Goal: Task Accomplishment & Management: Use online tool/utility

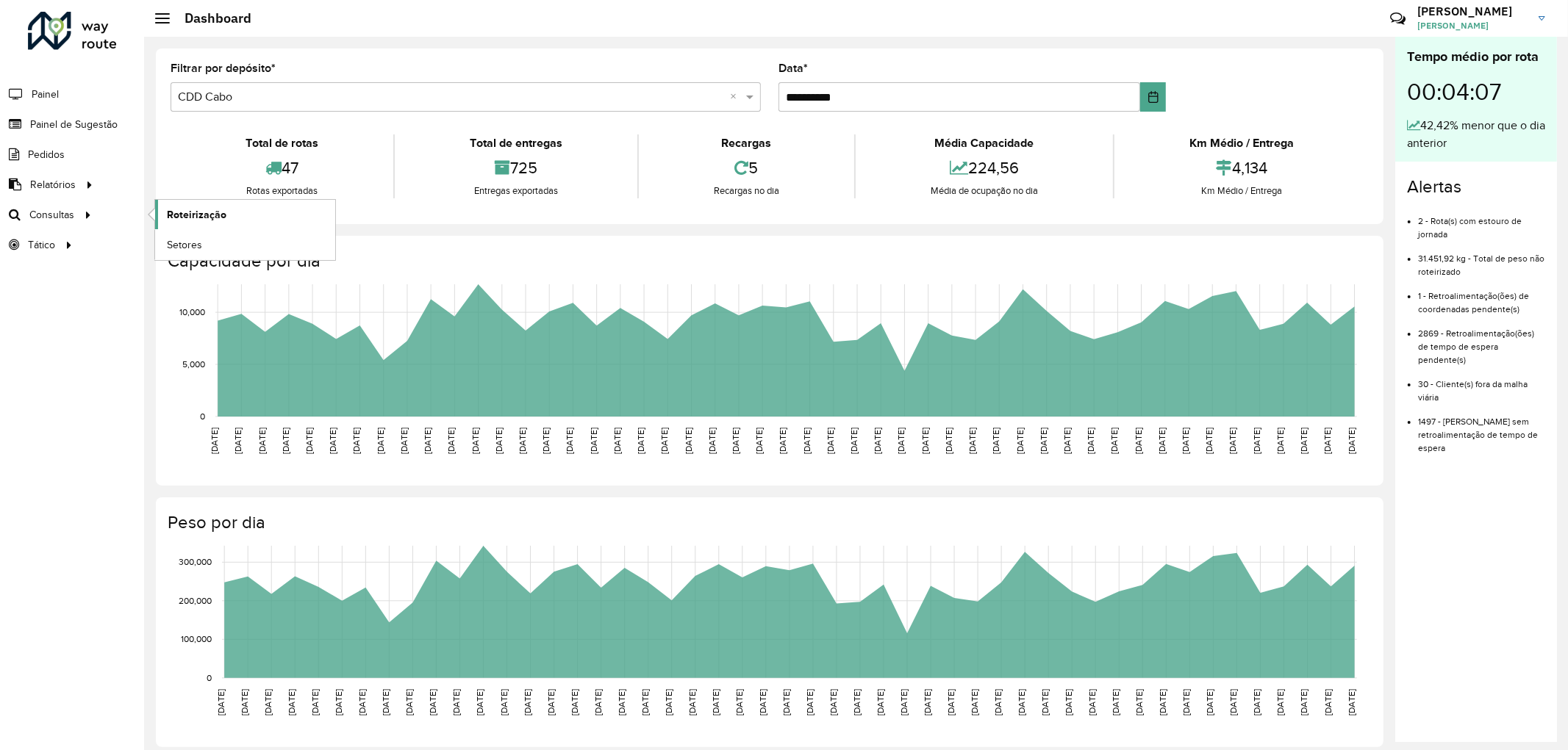
click at [196, 217] on span "Roteirização" at bounding box center [196, 215] width 59 height 15
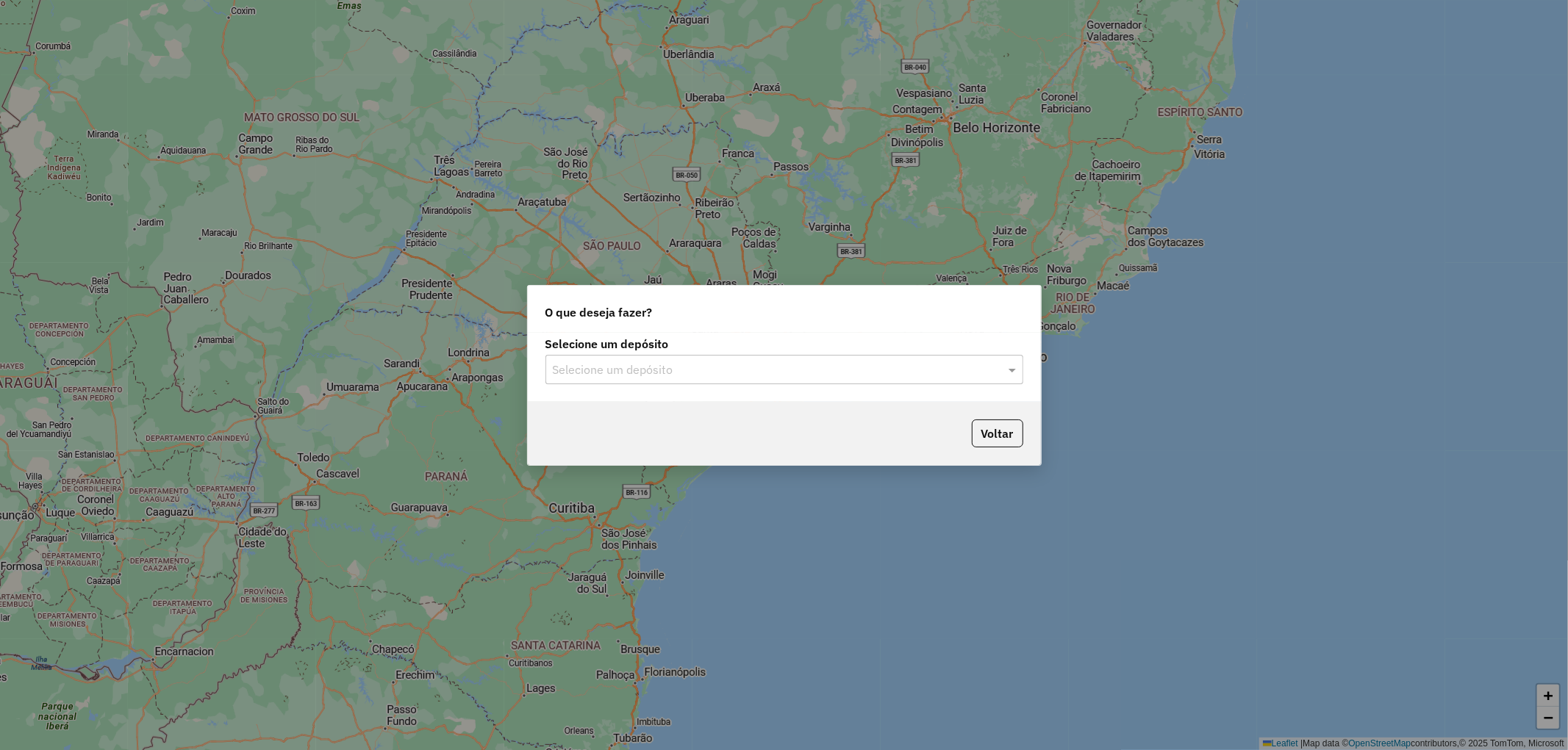
click at [747, 380] on div "Selecione um depósito" at bounding box center [784, 369] width 478 height 30
click at [617, 434] on div "CDD Cabo" at bounding box center [785, 436] width 477 height 25
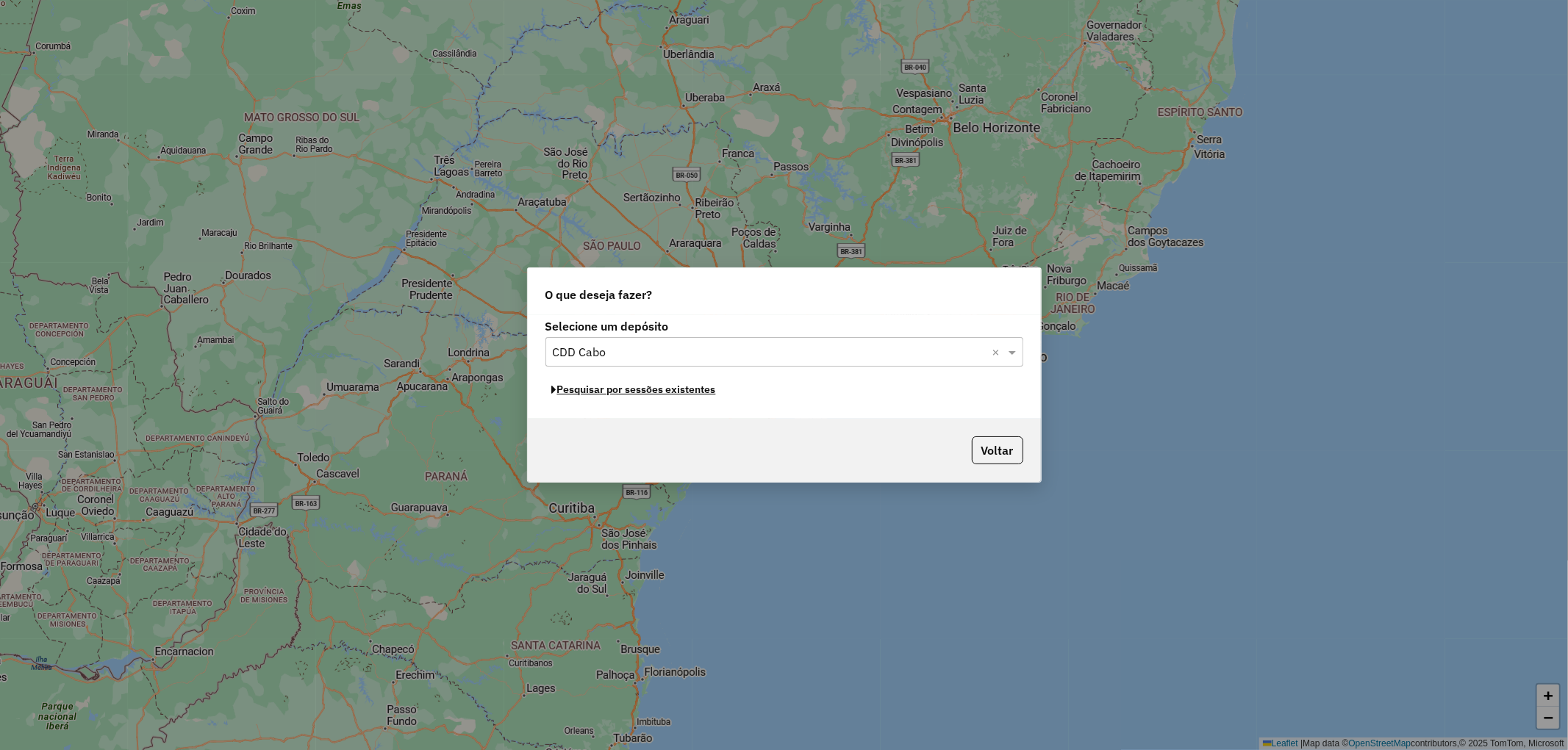
click at [606, 393] on button "Pesquisar por sessões existentes" at bounding box center [634, 390] width 177 height 23
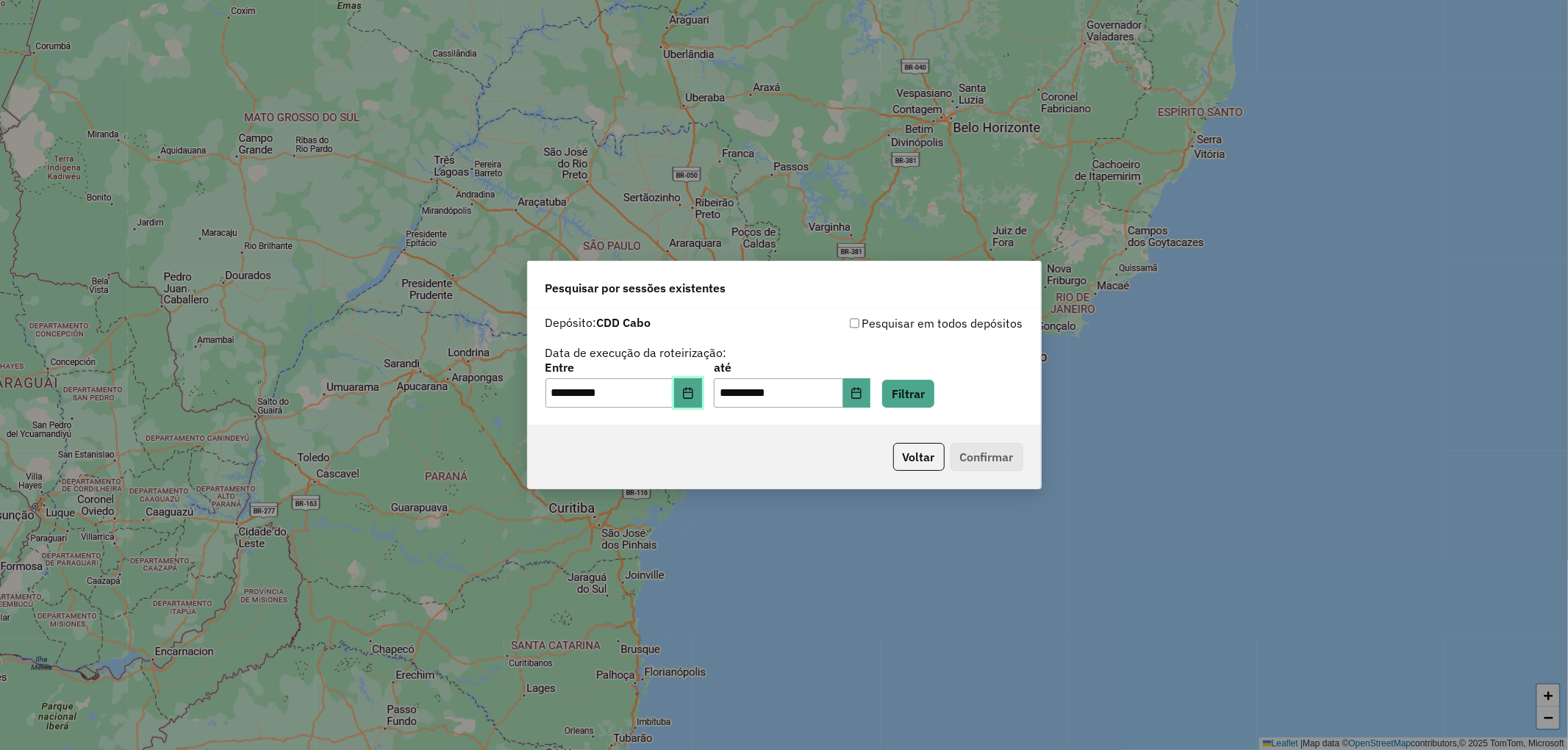
click at [694, 395] on icon "Choose Date" at bounding box center [688, 393] width 11 height 11
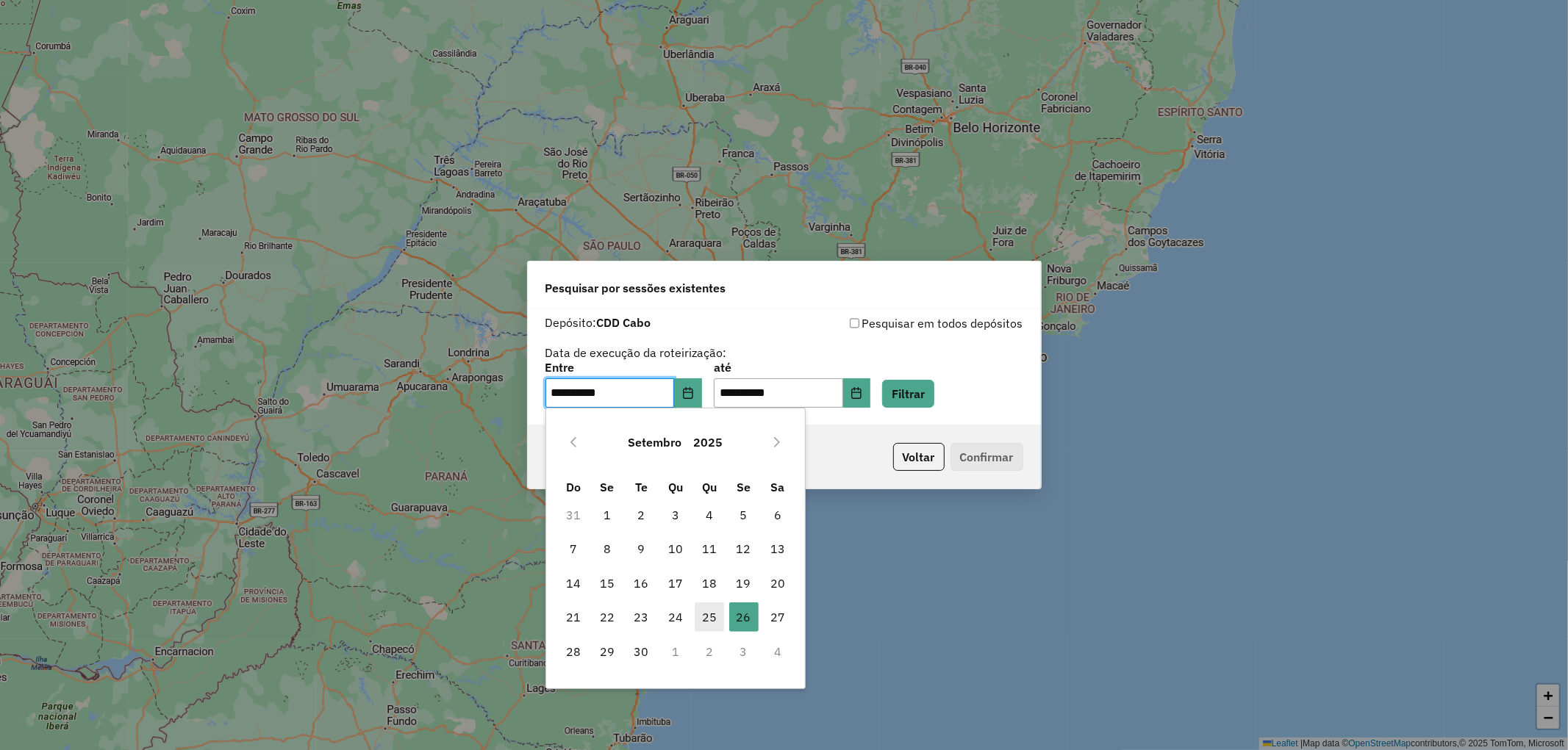
click at [708, 619] on span "25" at bounding box center [709, 617] width 30 height 30
type input "**********"
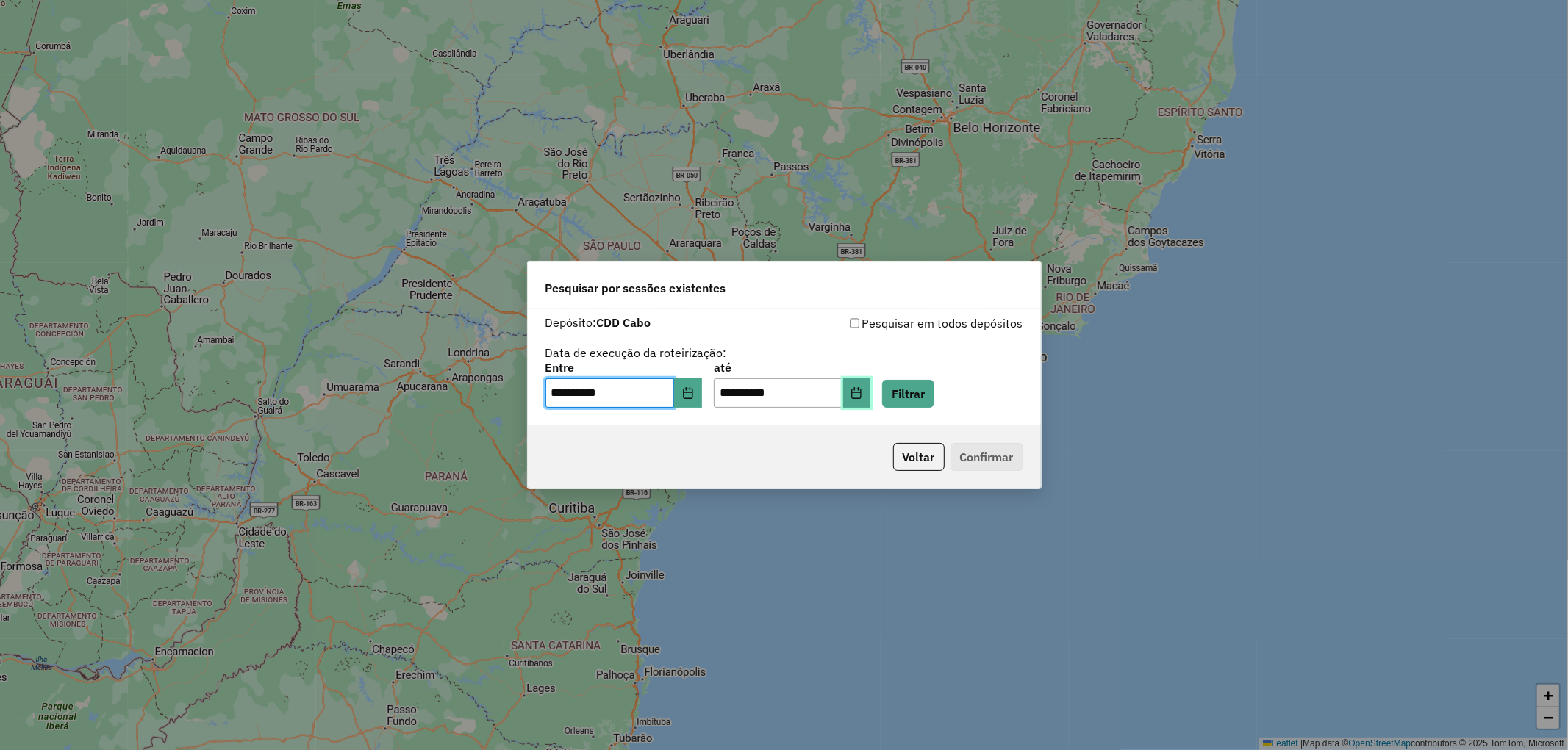
click at [862, 397] on icon "Choose Date" at bounding box center [857, 393] width 10 height 11
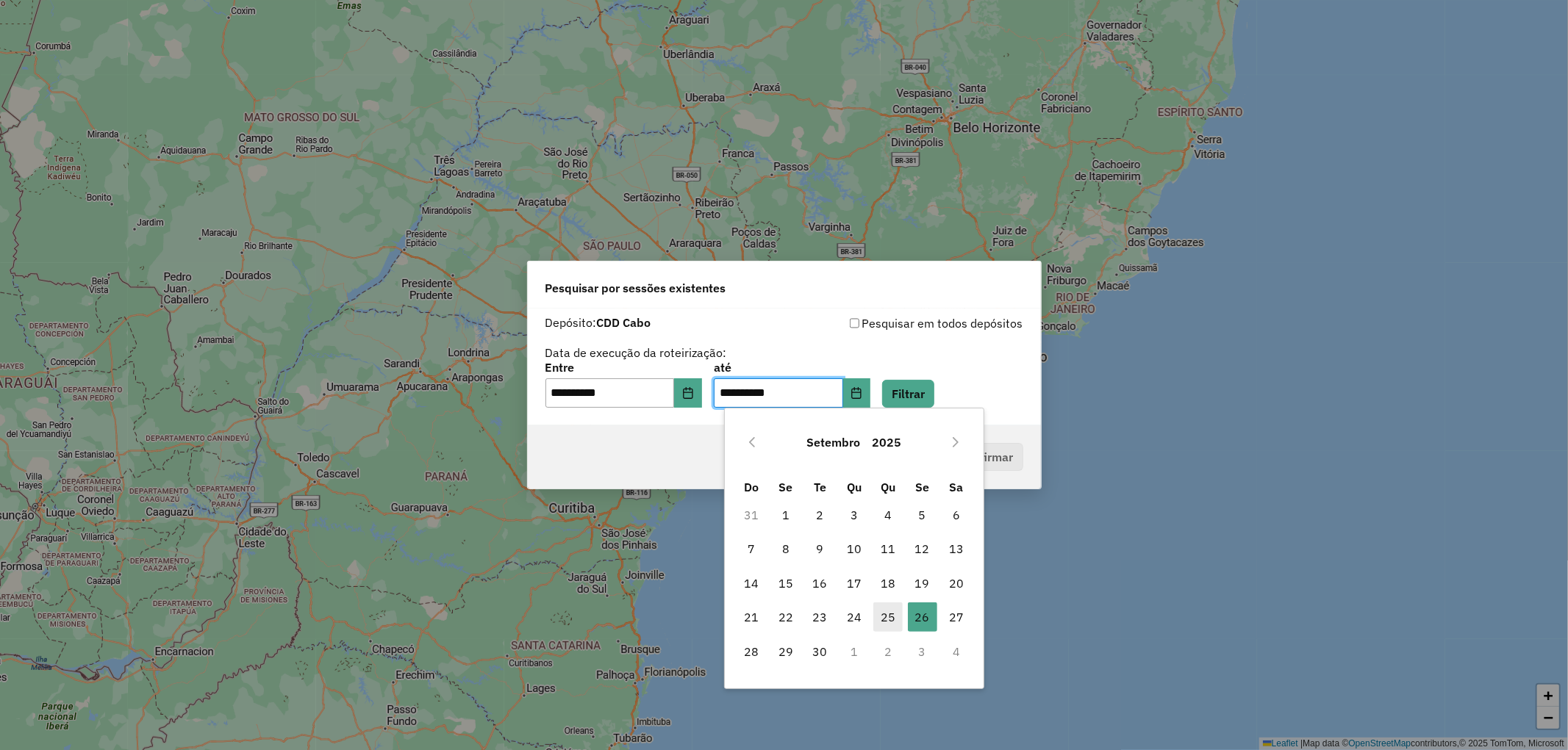
click at [893, 616] on span "25" at bounding box center [887, 617] width 30 height 30
type input "**********"
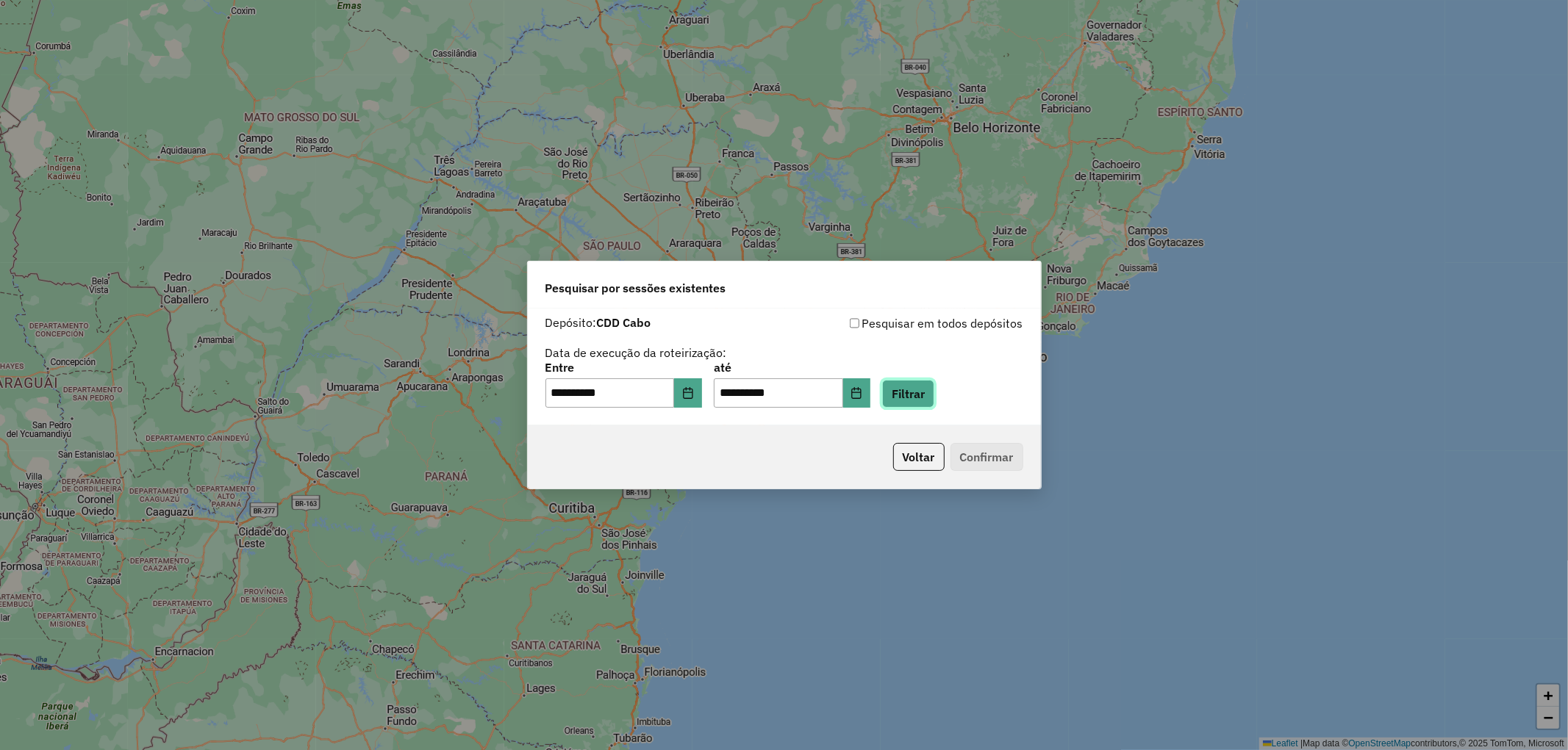
click at [934, 399] on button "Filtrar" at bounding box center [908, 393] width 53 height 28
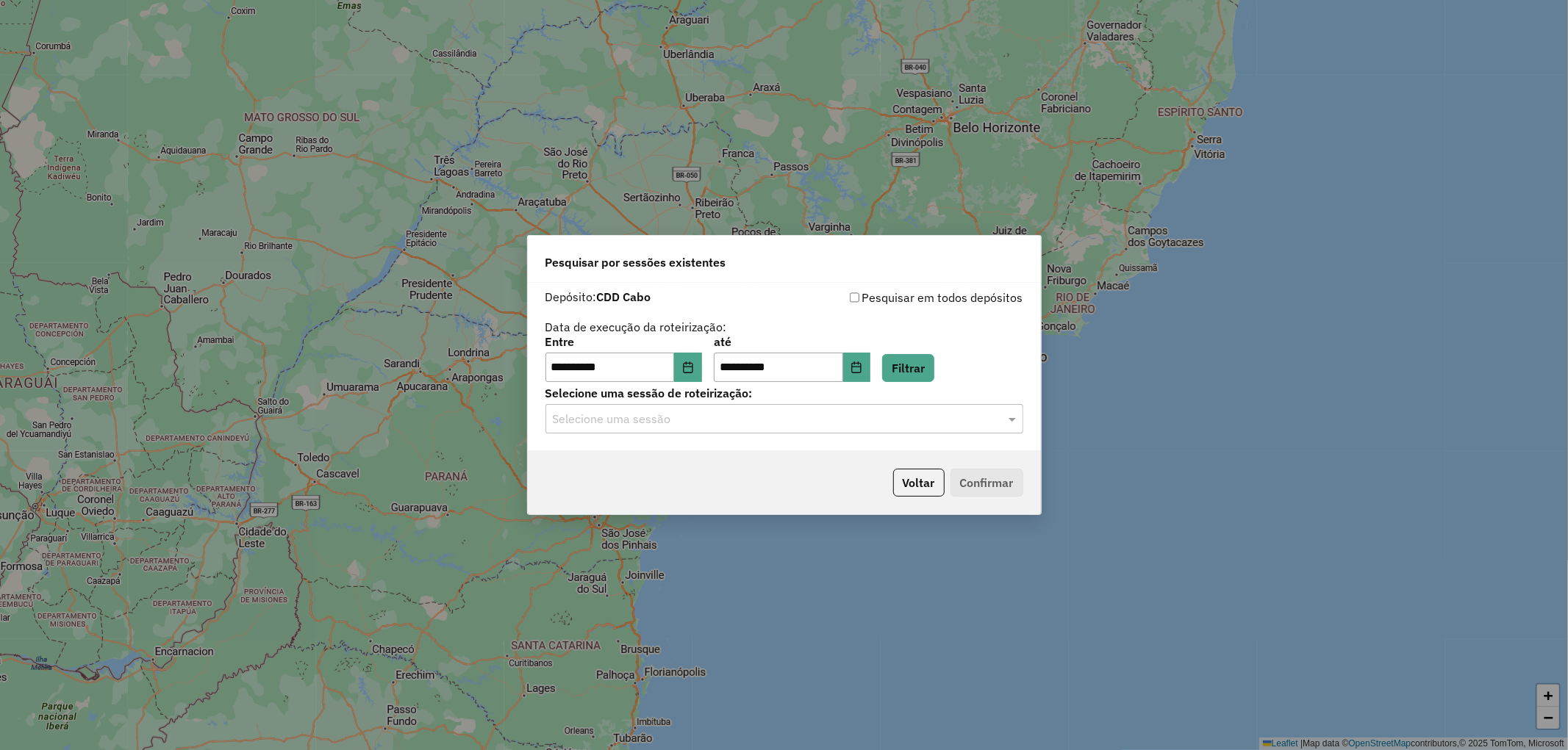
click at [693, 423] on input "text" at bounding box center [770, 419] width 434 height 17
click at [655, 458] on span "1282377 - 25/09/2025 18:23" at bounding box center [610, 460] width 116 height 12
click at [974, 488] on button "Confirmar" at bounding box center [987, 482] width 73 height 28
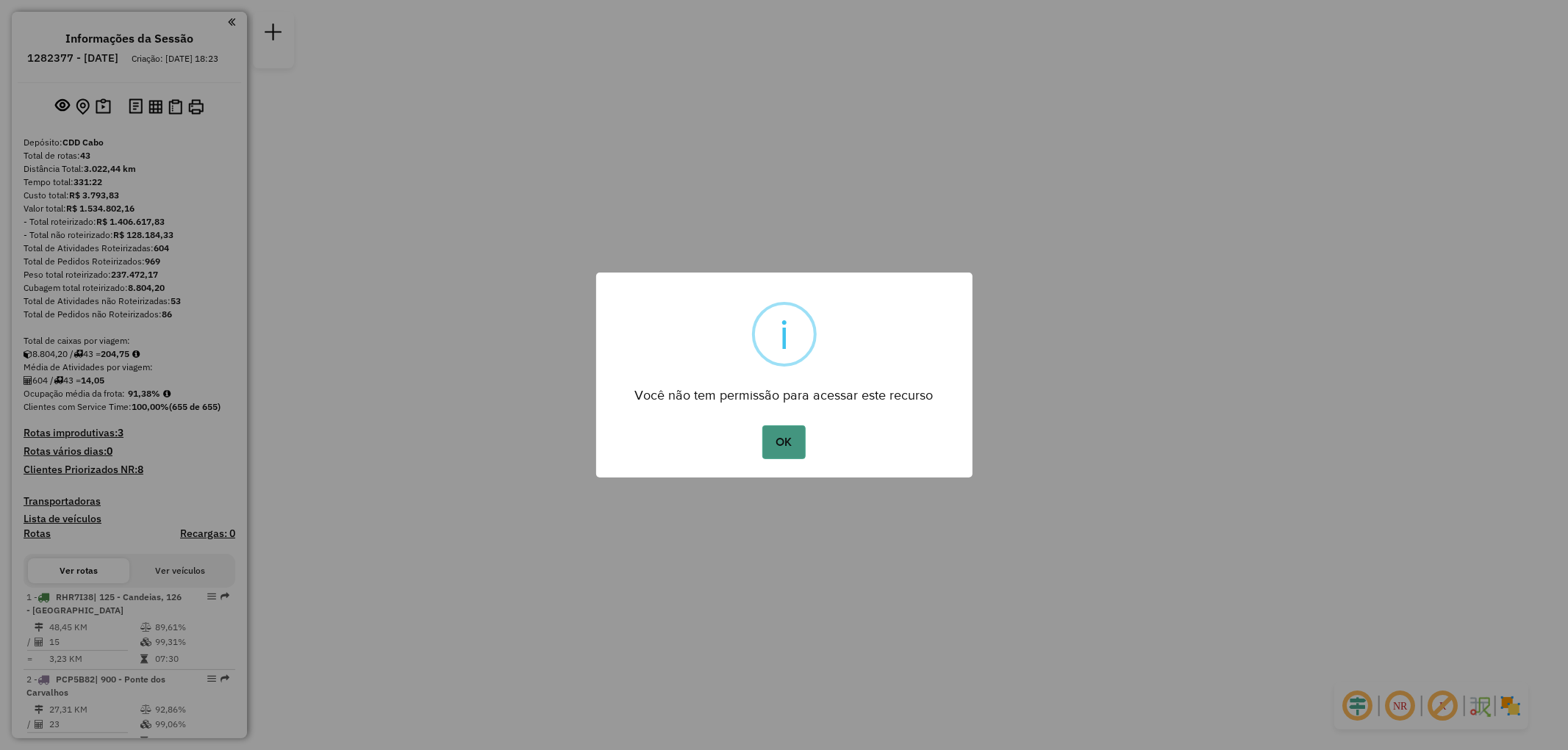
click at [792, 443] on button "OK" at bounding box center [783, 442] width 43 height 33
